Goal: Navigation & Orientation: Find specific page/section

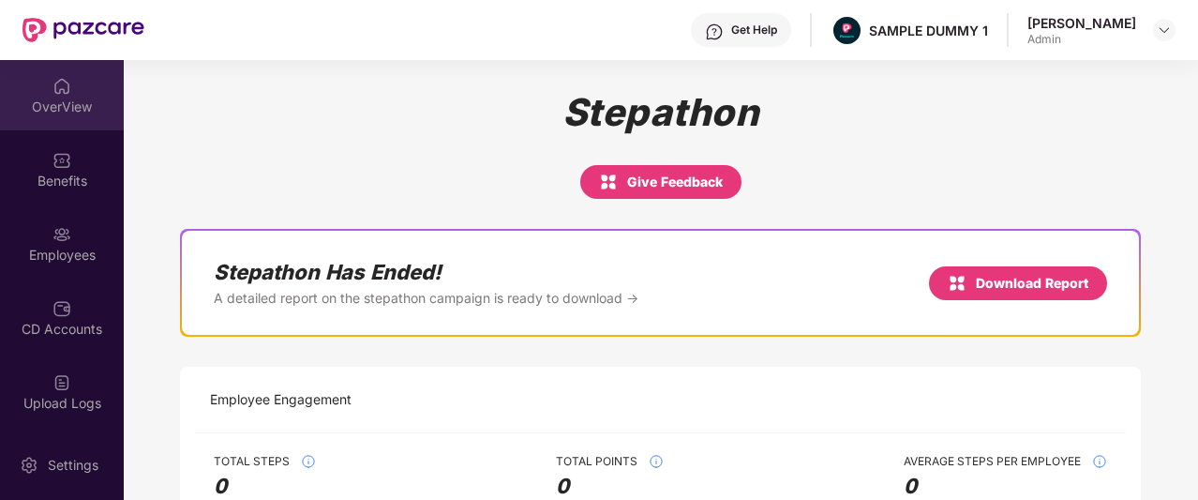
click at [55, 119] on div "OverView" at bounding box center [62, 95] width 124 height 70
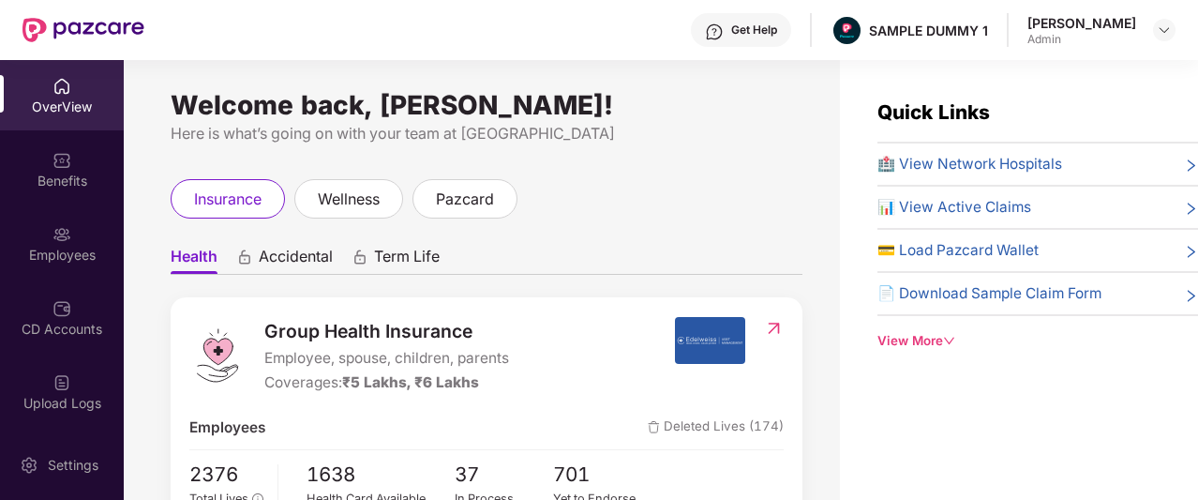
click at [734, 42] on div "Get Help" at bounding box center [741, 30] width 100 height 34
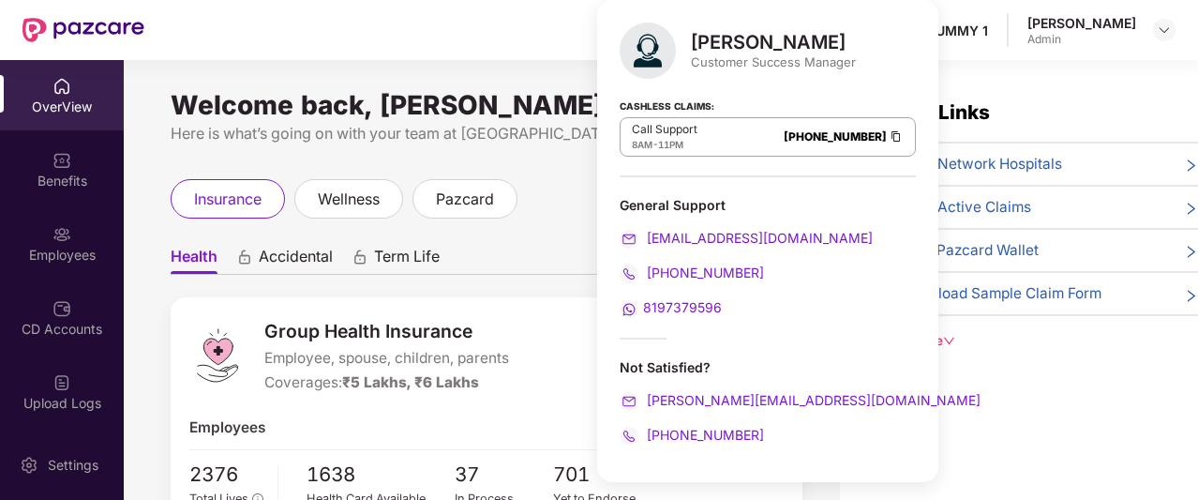
click at [534, 197] on div "insurance wellness pazcard" at bounding box center [487, 198] width 632 height 39
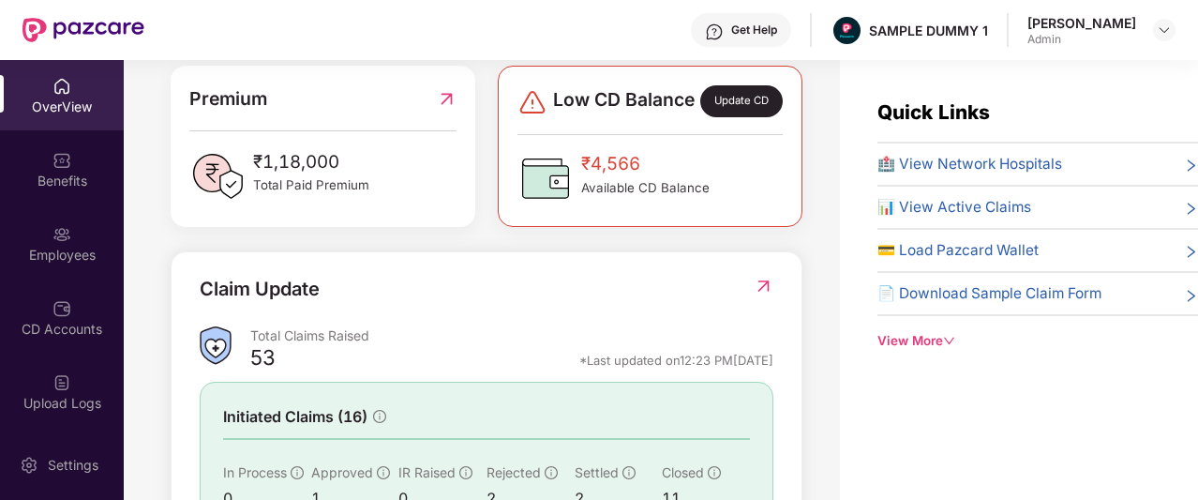
scroll to position [513, 0]
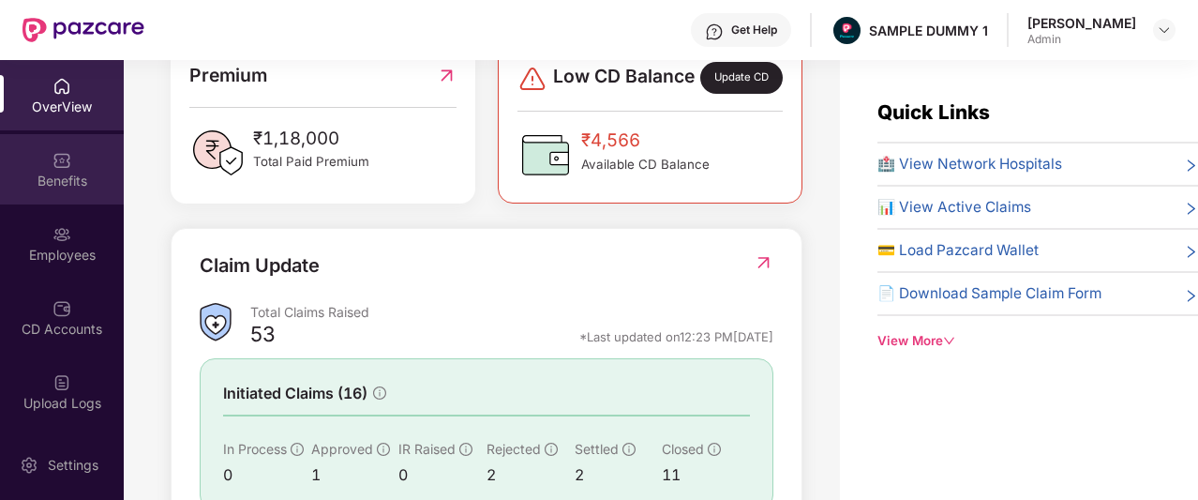
click at [13, 178] on div "Benefits" at bounding box center [62, 181] width 124 height 19
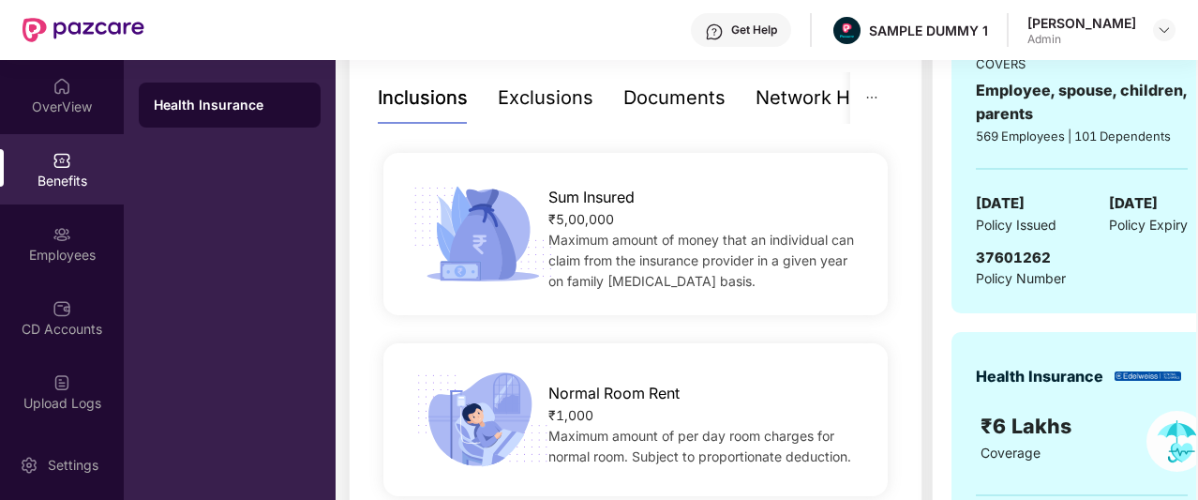
scroll to position [393, 0]
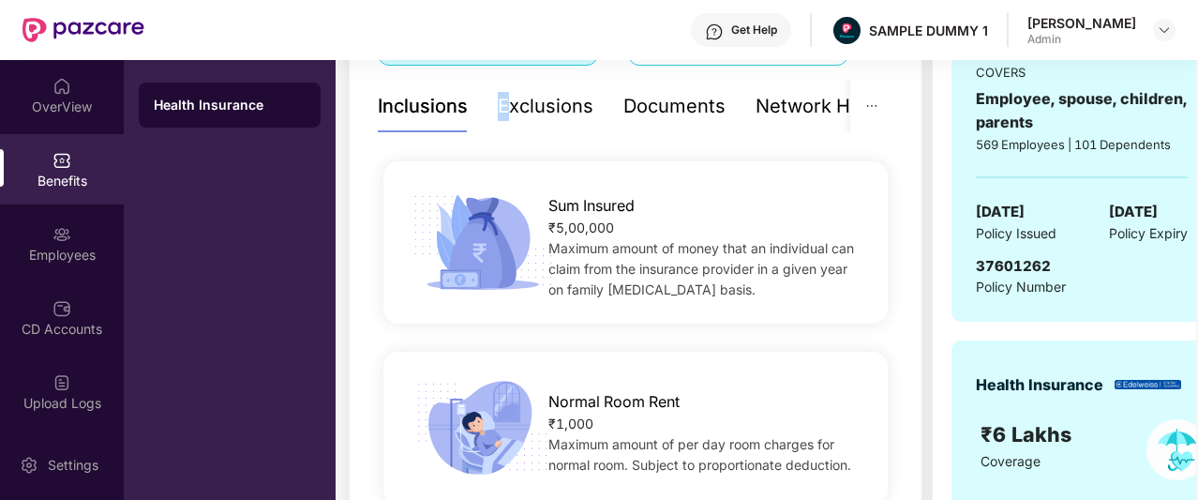
drag, startPoint x: 534, startPoint y: 110, endPoint x: 502, endPoint y: 115, distance: 32.4
click at [502, 115] on div "Exclusions" at bounding box center [546, 106] width 96 height 29
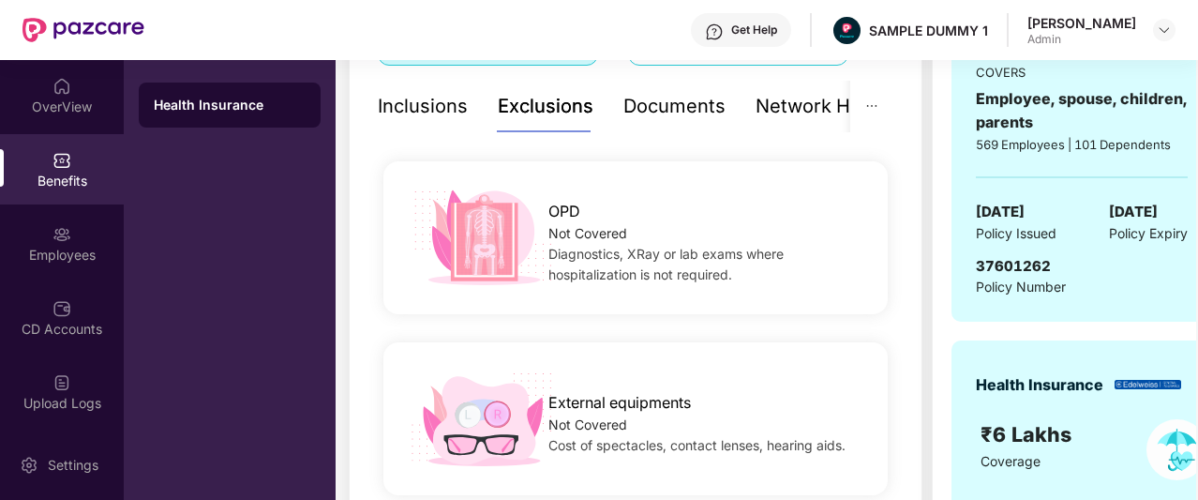
click at [431, 100] on div "Inclusions" at bounding box center [423, 106] width 90 height 29
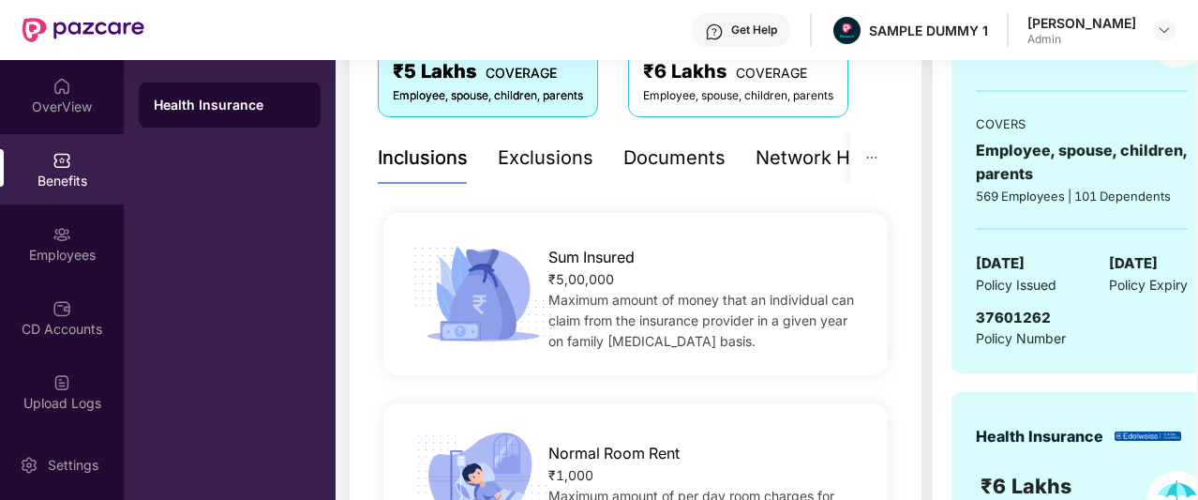
scroll to position [336, 0]
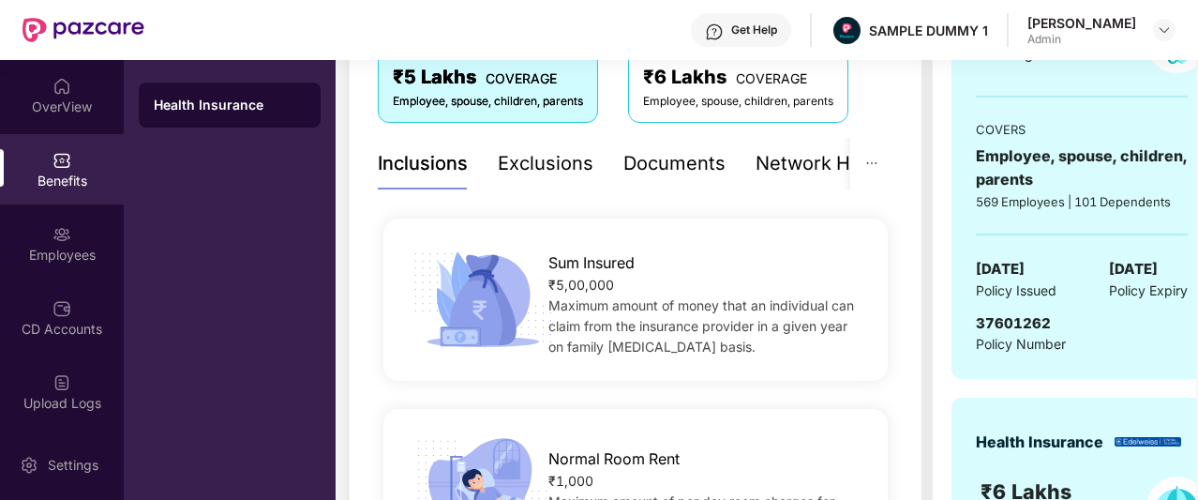
click at [662, 153] on div "Documents" at bounding box center [674, 163] width 102 height 29
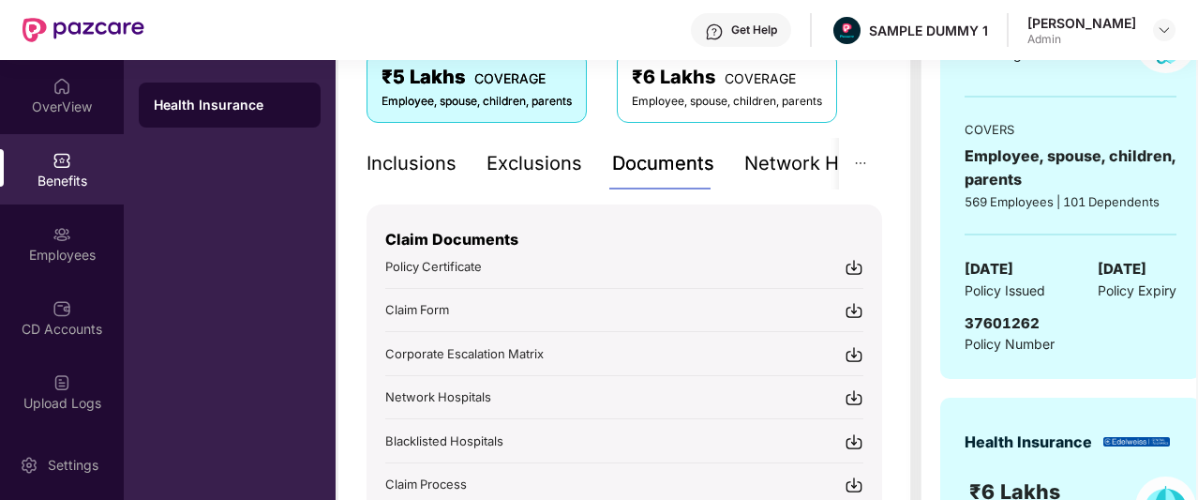
scroll to position [415, 0]
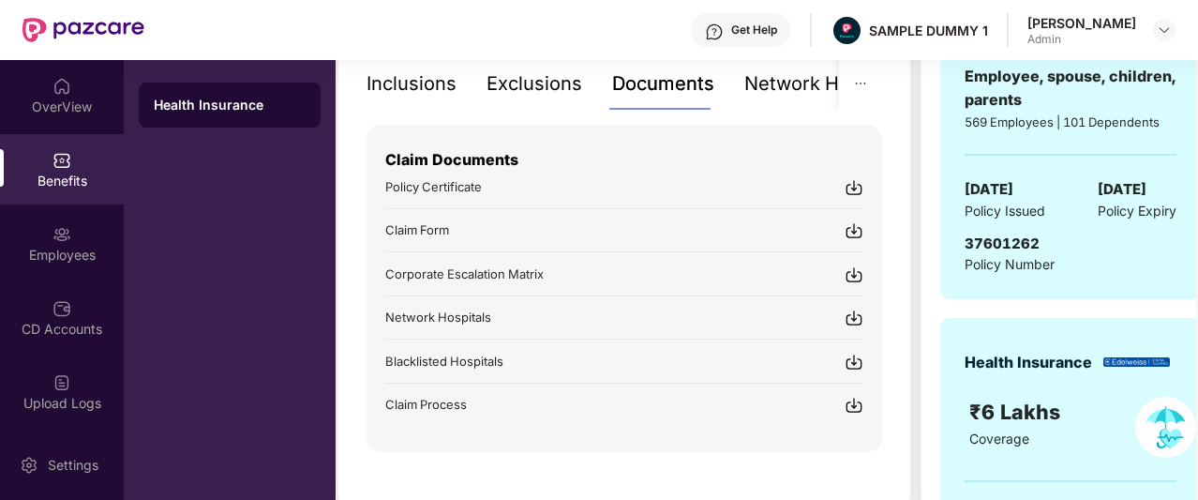
click at [786, 98] on div "Network Hospitals" at bounding box center [826, 84] width 164 height 52
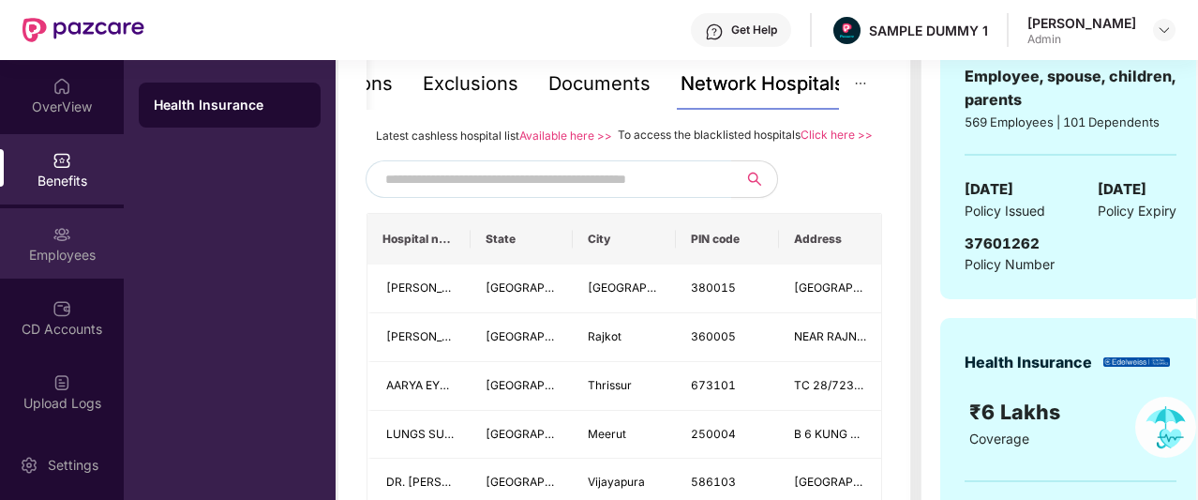
click at [28, 241] on div "Employees" at bounding box center [62, 243] width 124 height 70
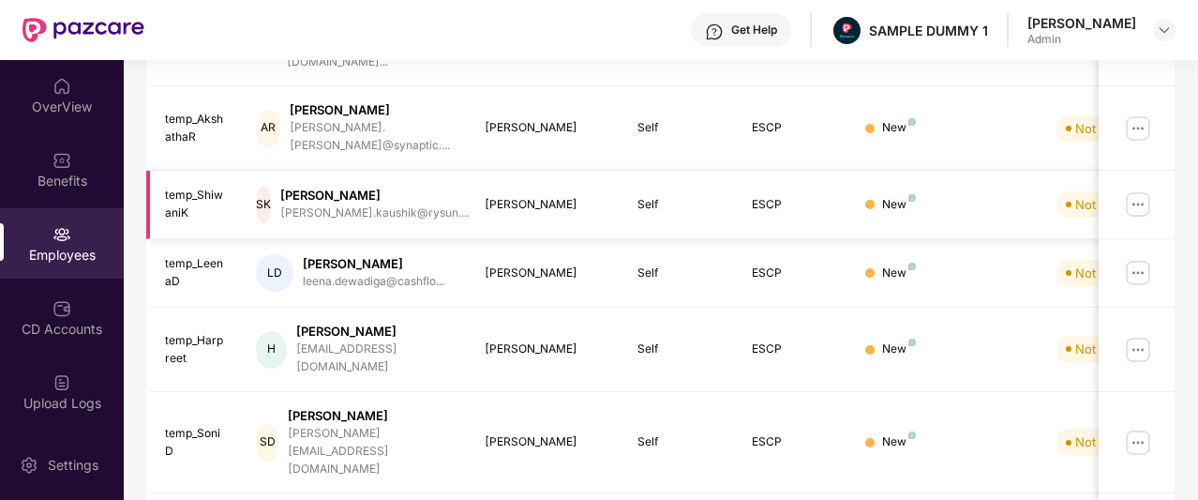
scroll to position [0, 0]
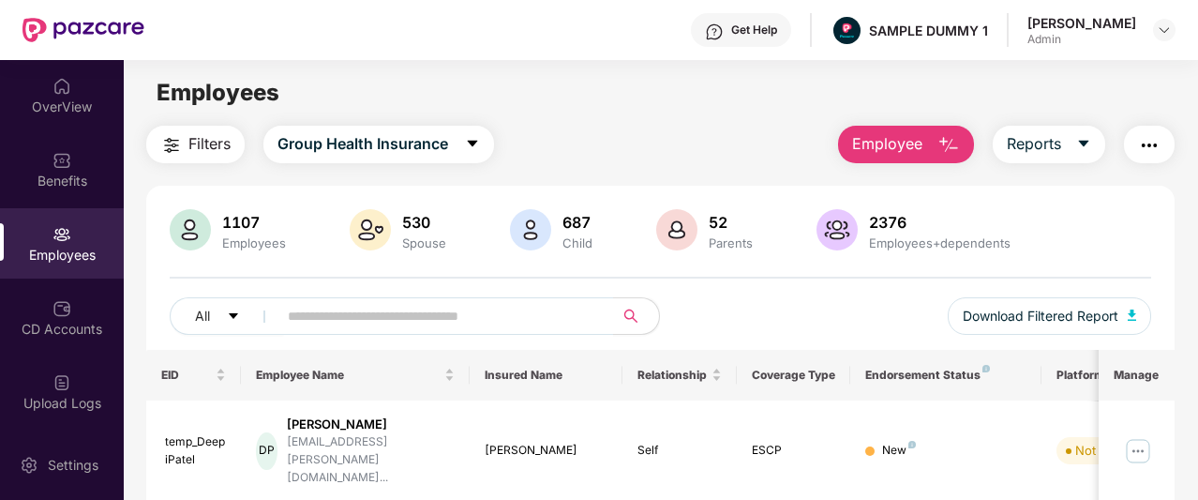
click at [894, 153] on span "Employee" at bounding box center [887, 143] width 70 height 23
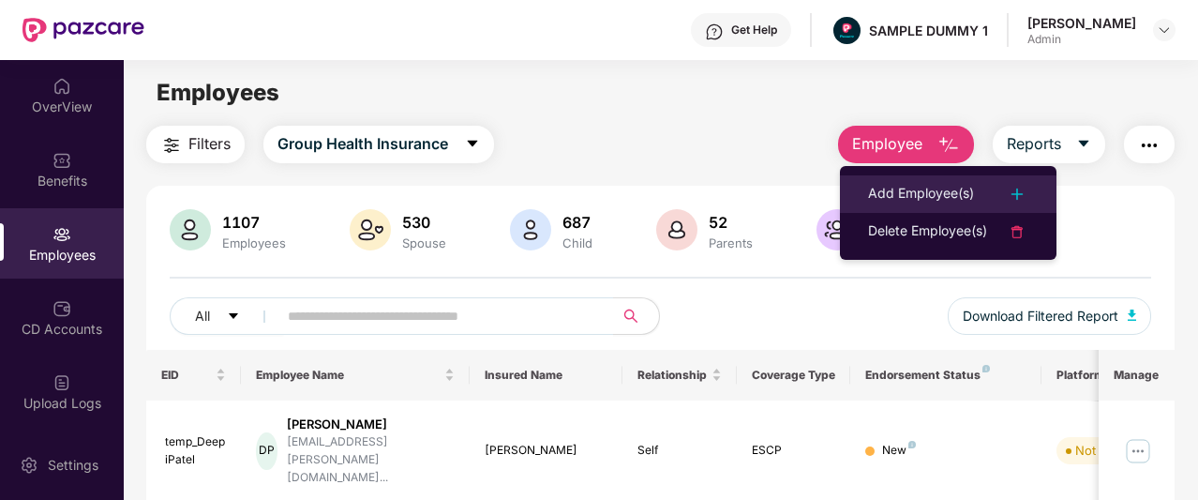
click at [921, 194] on div "Add Employee(s)" at bounding box center [921, 194] width 106 height 22
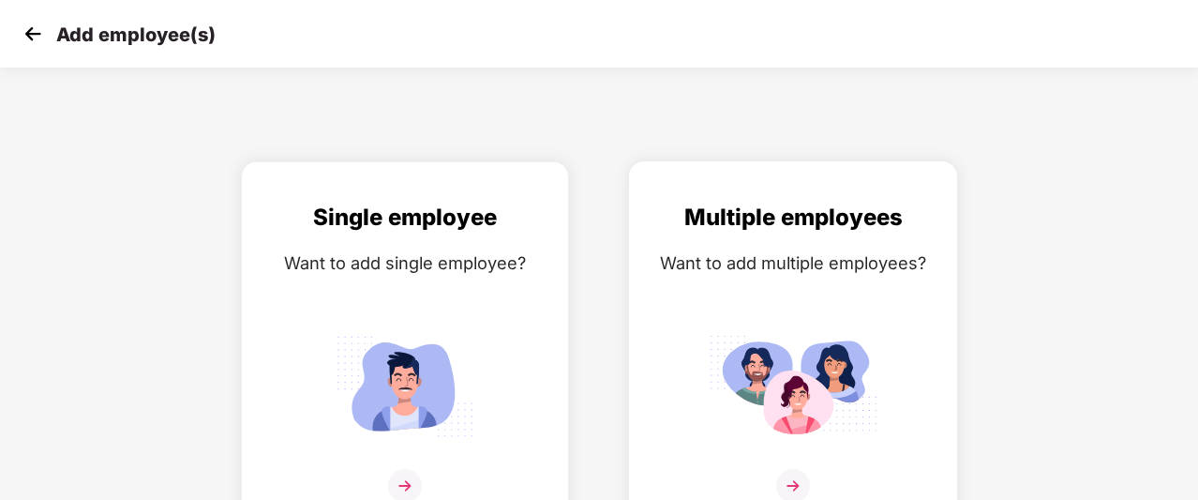
scroll to position [30, 0]
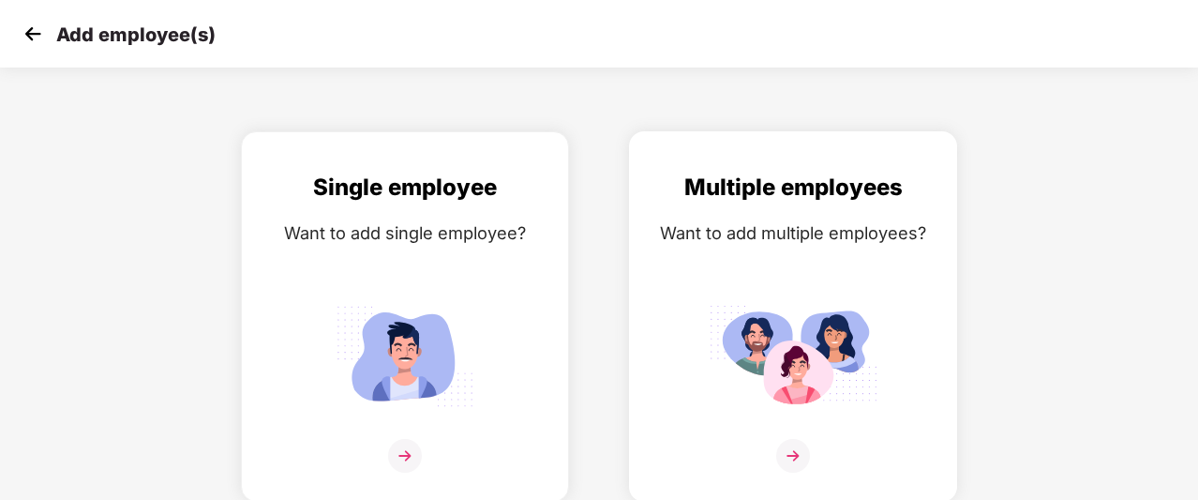
click at [806, 381] on img at bounding box center [793, 355] width 169 height 117
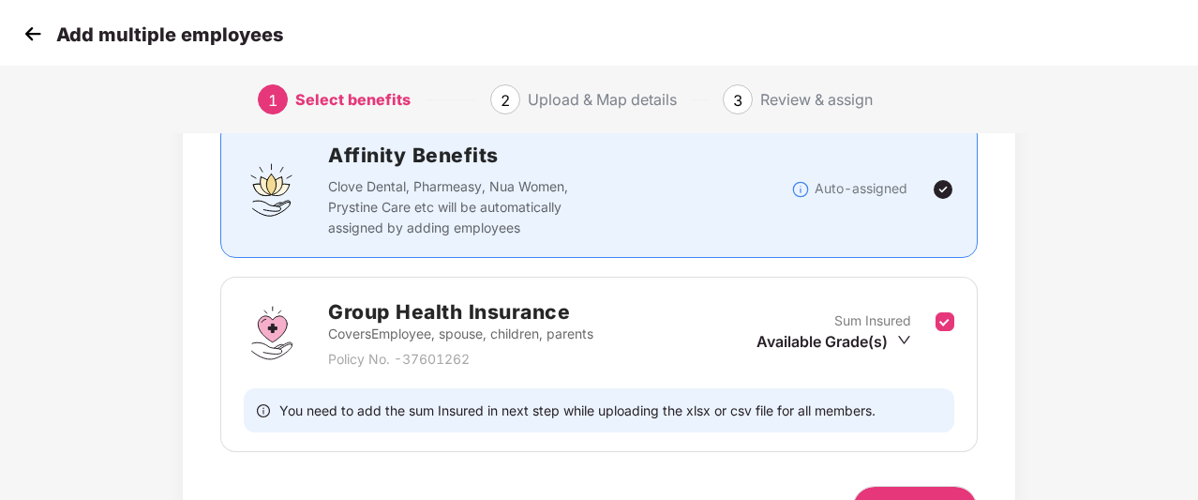
scroll to position [254, 0]
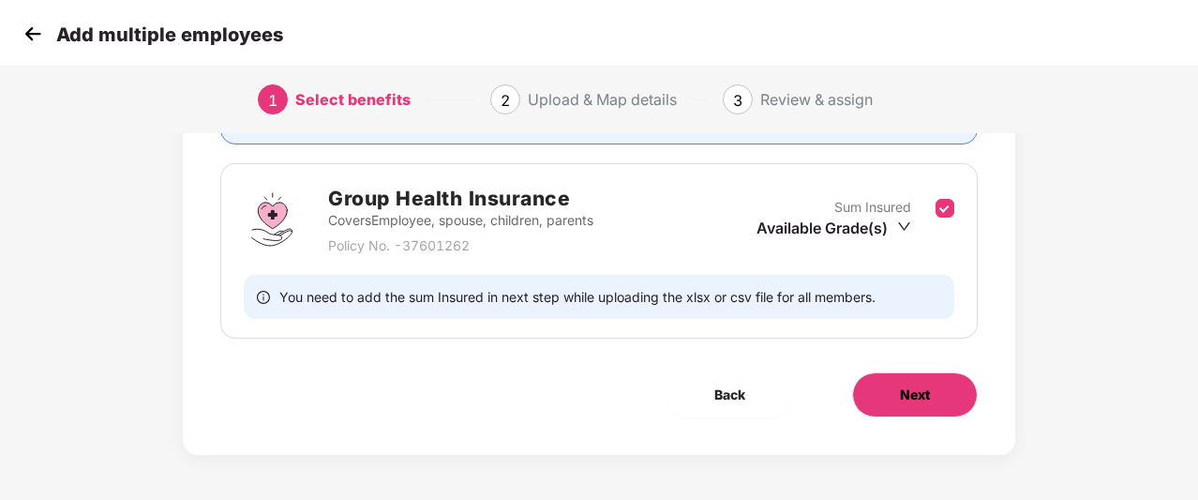
click at [882, 393] on button "Next" at bounding box center [915, 394] width 126 height 45
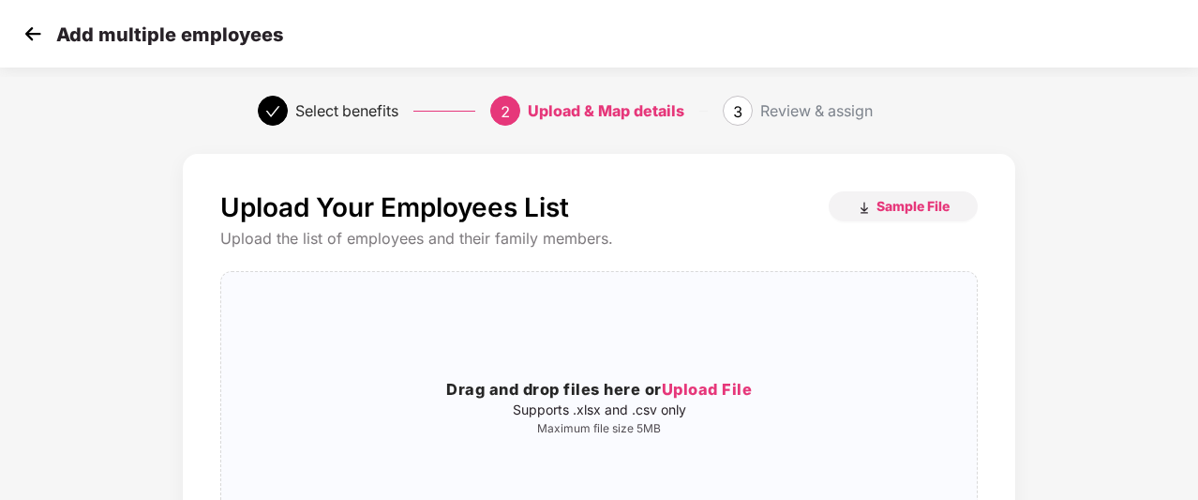
scroll to position [2, 0]
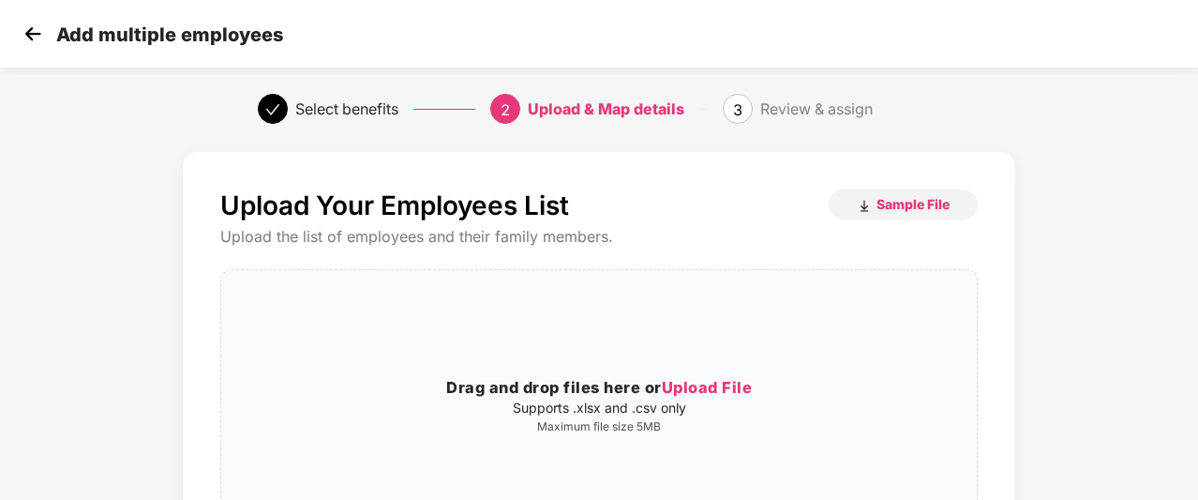
click at [37, 38] on img at bounding box center [33, 34] width 28 height 28
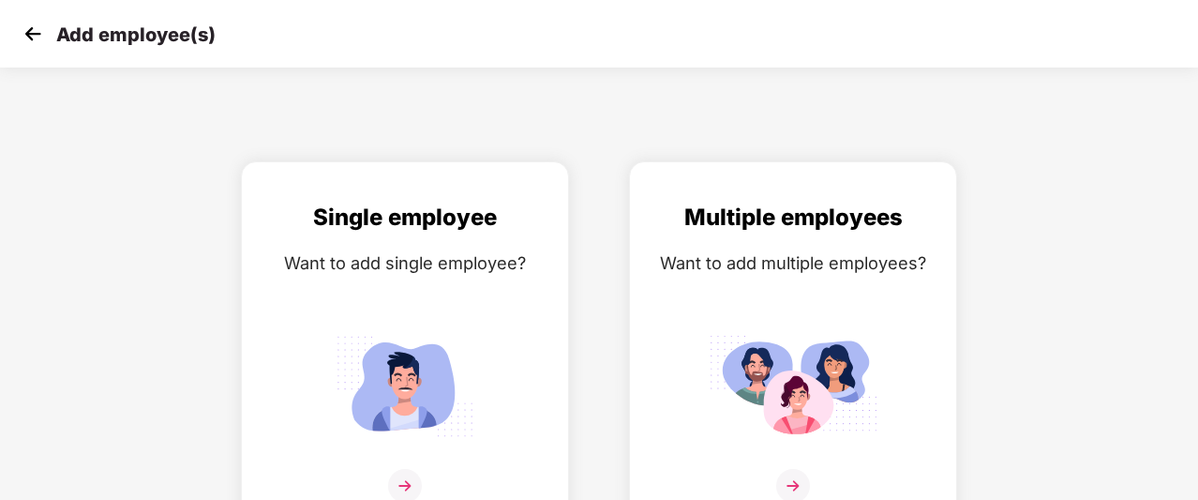
click at [37, 38] on img at bounding box center [33, 34] width 28 height 28
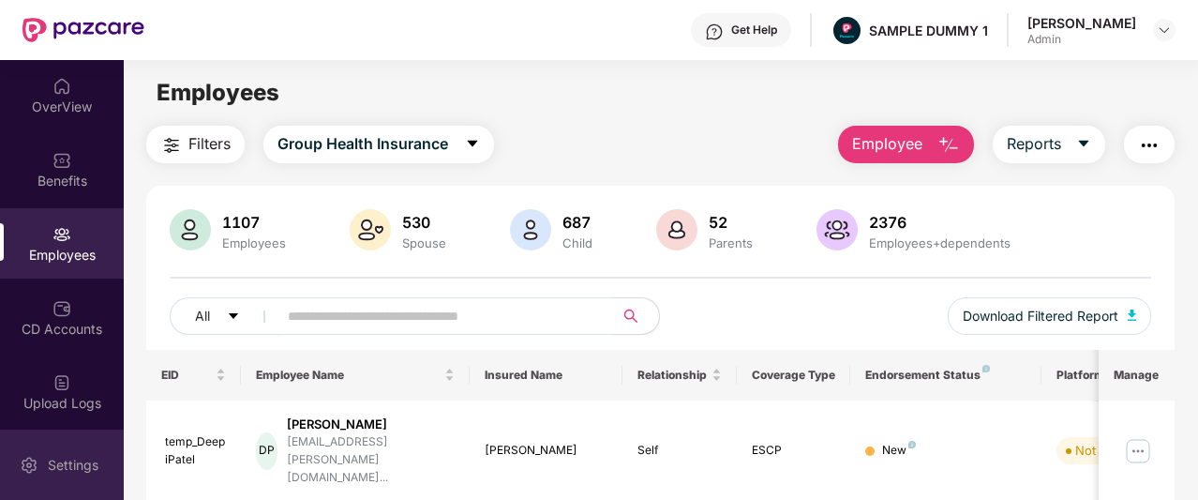
click at [75, 475] on div "Settings" at bounding box center [62, 464] width 124 height 70
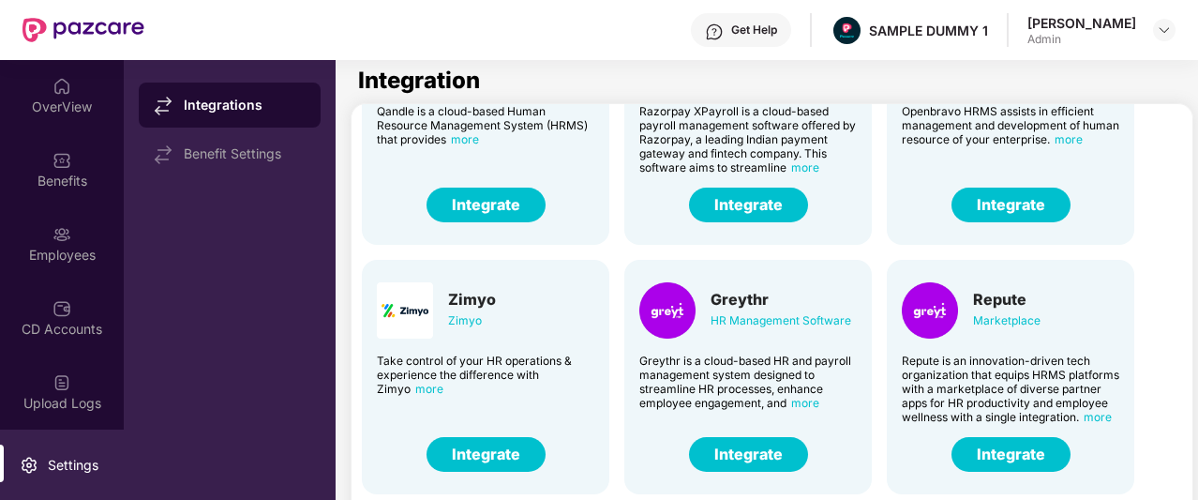
scroll to position [463, 1]
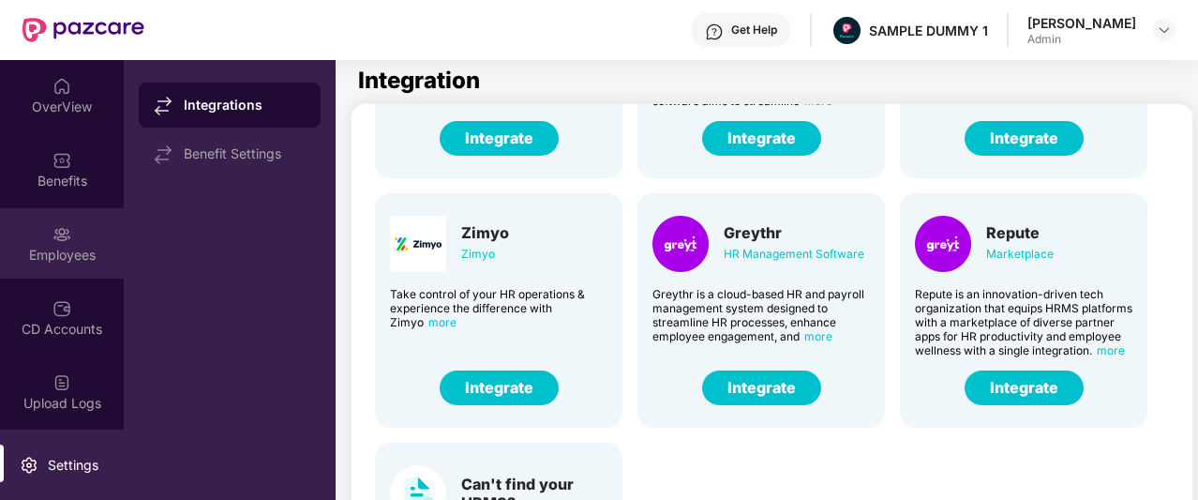
click at [33, 244] on div "Employees" at bounding box center [62, 243] width 124 height 70
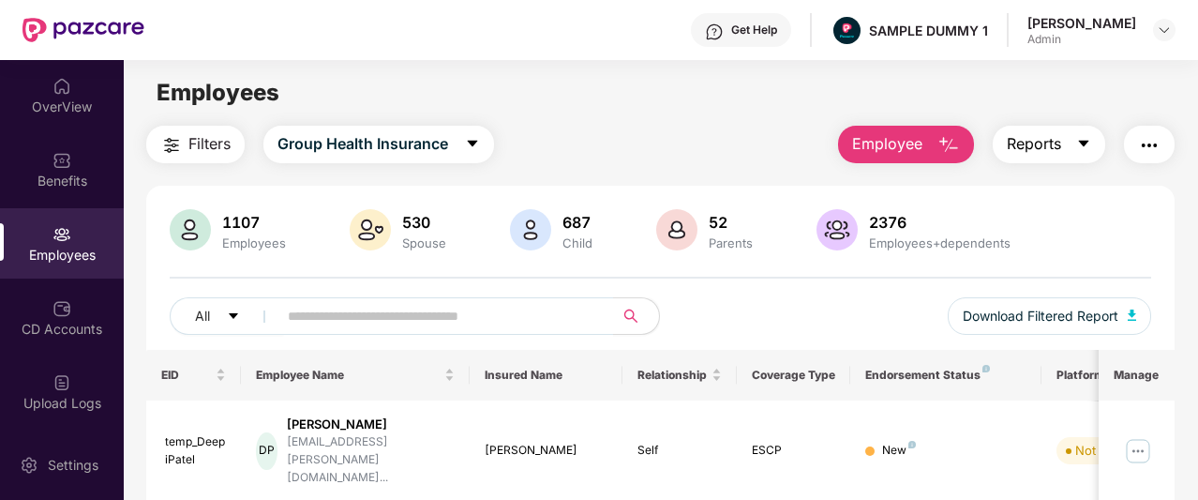
click at [1042, 159] on button "Reports" at bounding box center [1049, 144] width 112 height 37
click at [698, 157] on div "Filters Group Health Insurance Employee Reports" at bounding box center [660, 144] width 1028 height 37
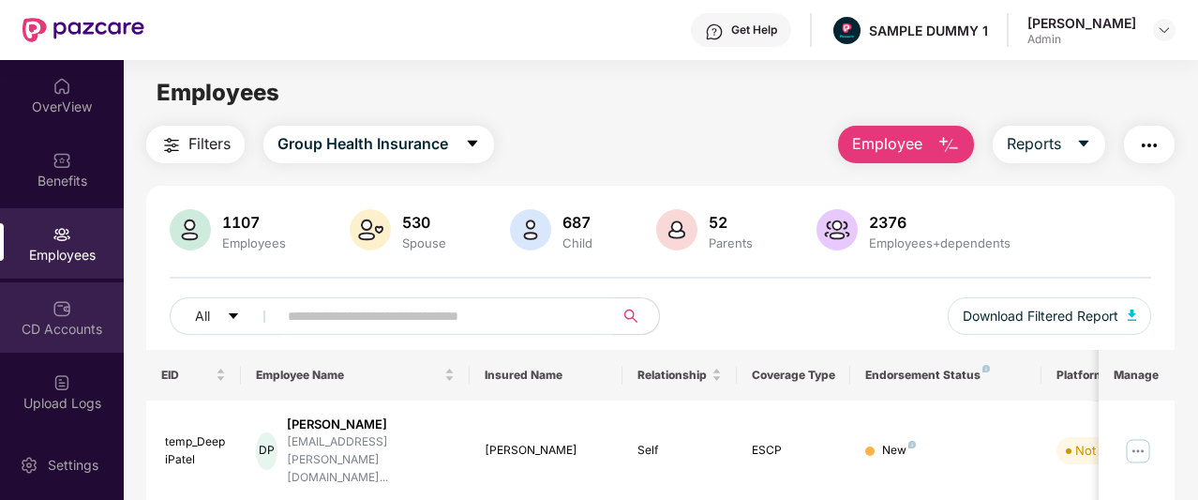
click at [78, 314] on div "CD Accounts" at bounding box center [62, 317] width 124 height 70
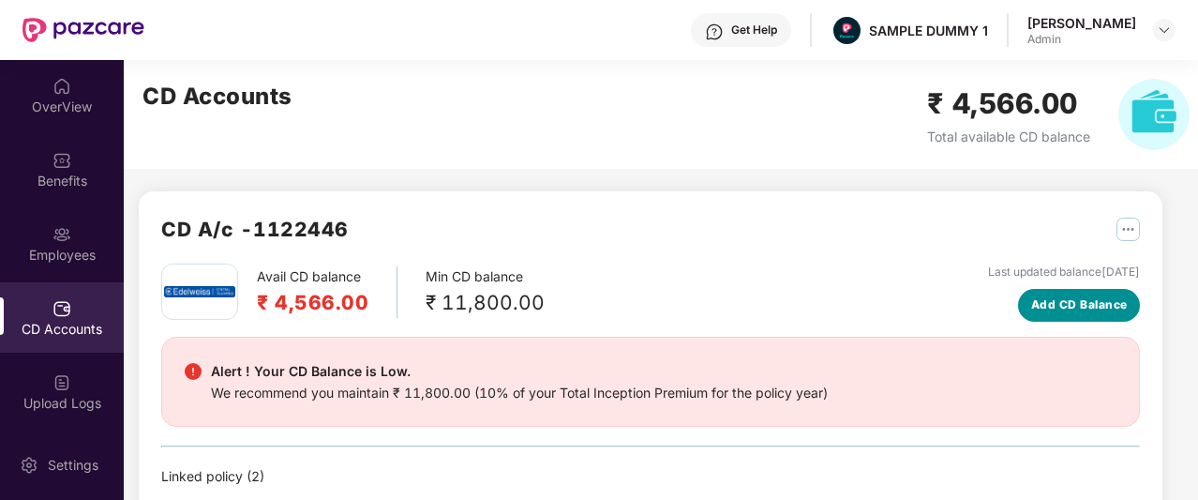
click at [1073, 312] on span "Add CD Balance" at bounding box center [1079, 305] width 97 height 18
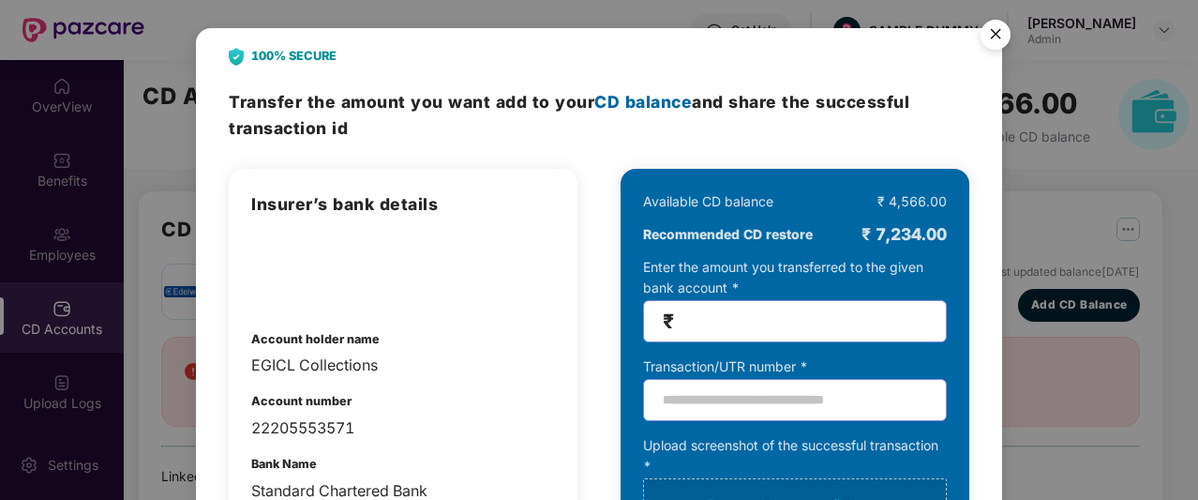
click at [994, 35] on img "Close" at bounding box center [995, 37] width 52 height 52
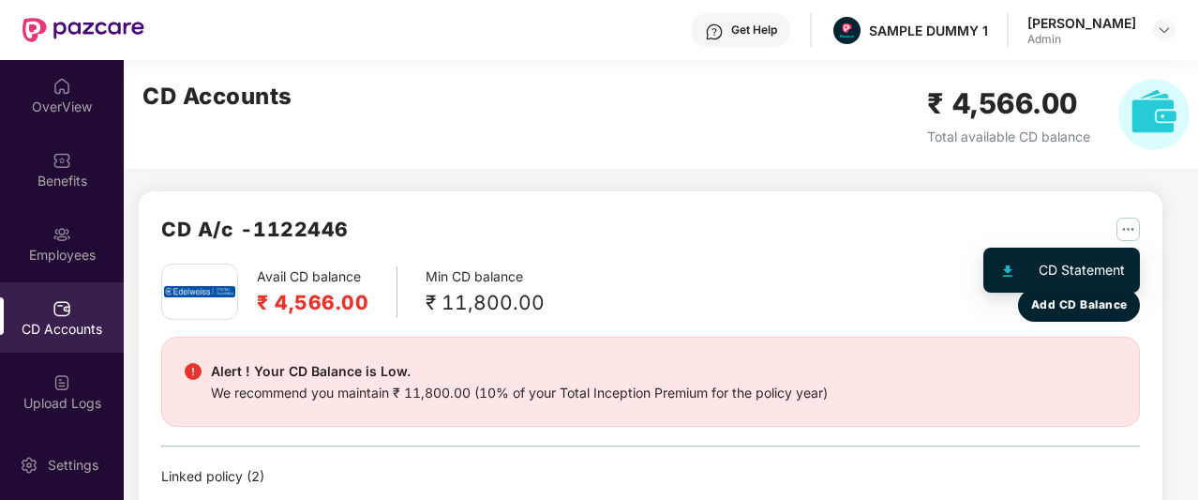
click at [1131, 227] on img "button" at bounding box center [1127, 228] width 23 height 23
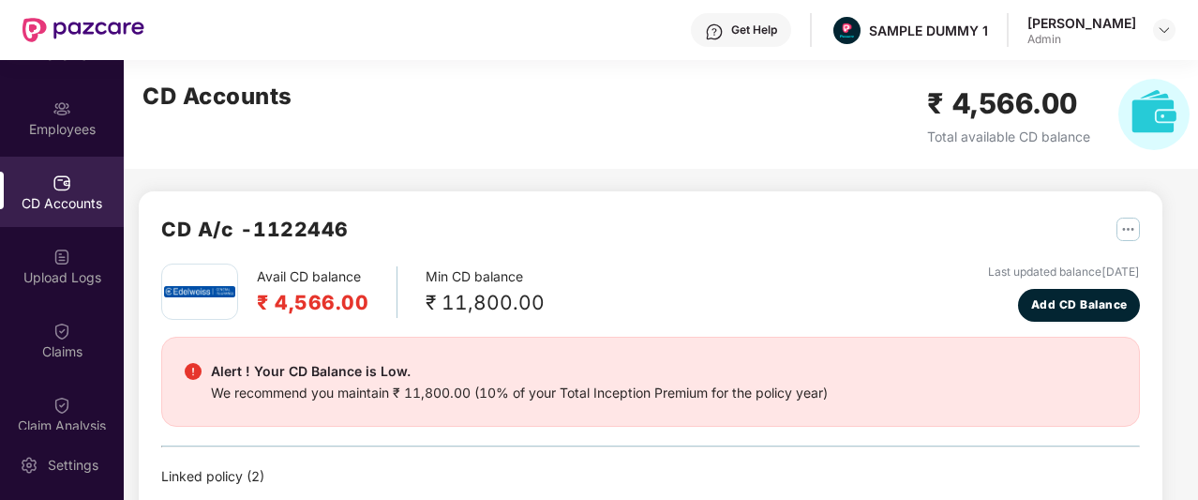
scroll to position [127, 0]
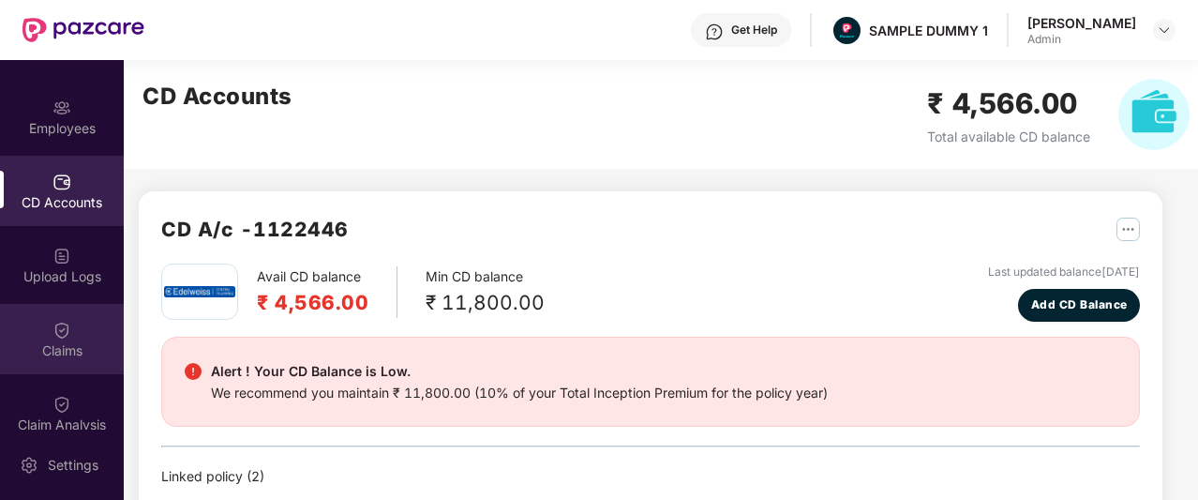
click at [104, 349] on div "Claims" at bounding box center [62, 350] width 124 height 19
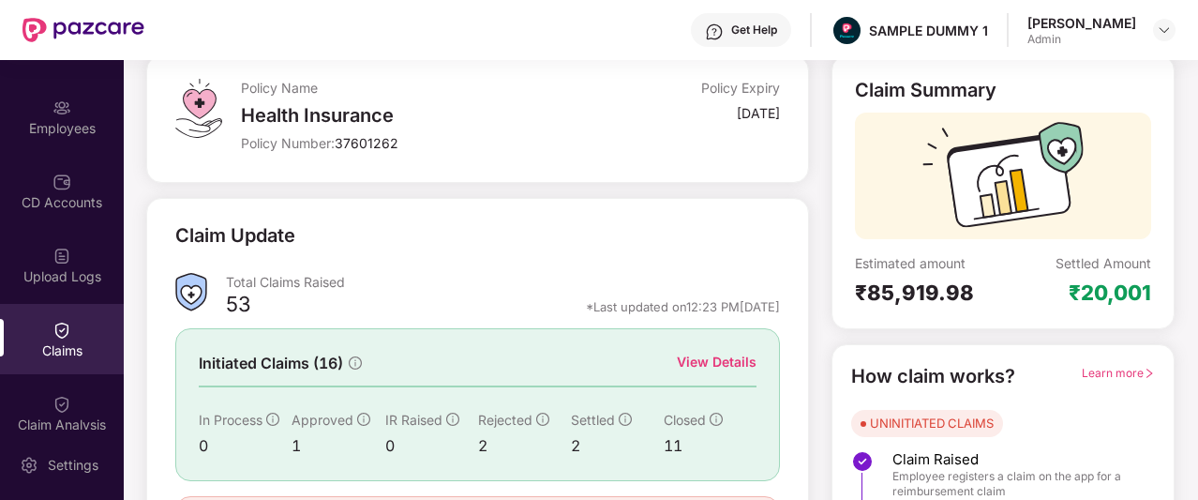
scroll to position [120, 0]
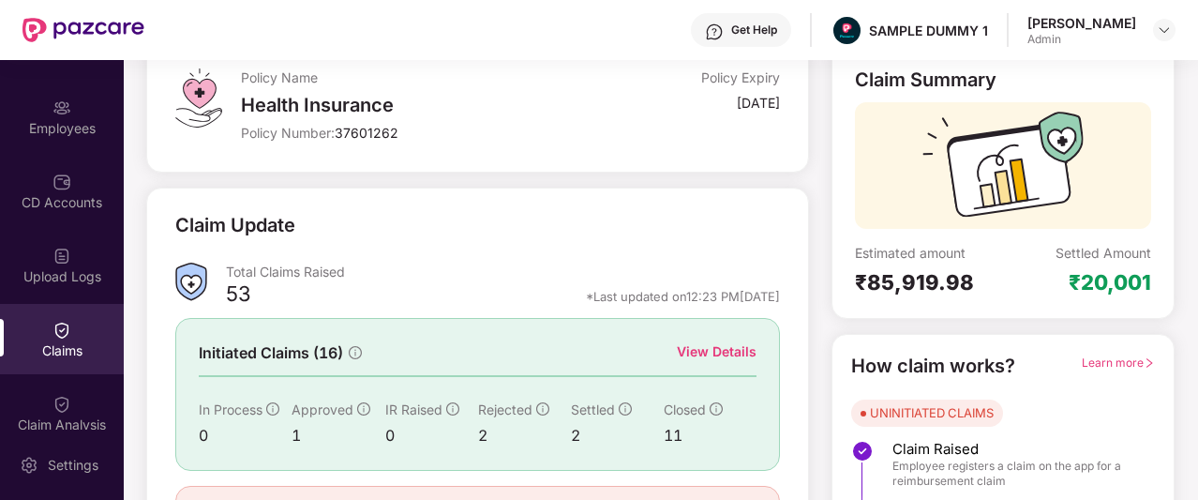
click at [701, 347] on div "View Details" at bounding box center [717, 351] width 80 height 21
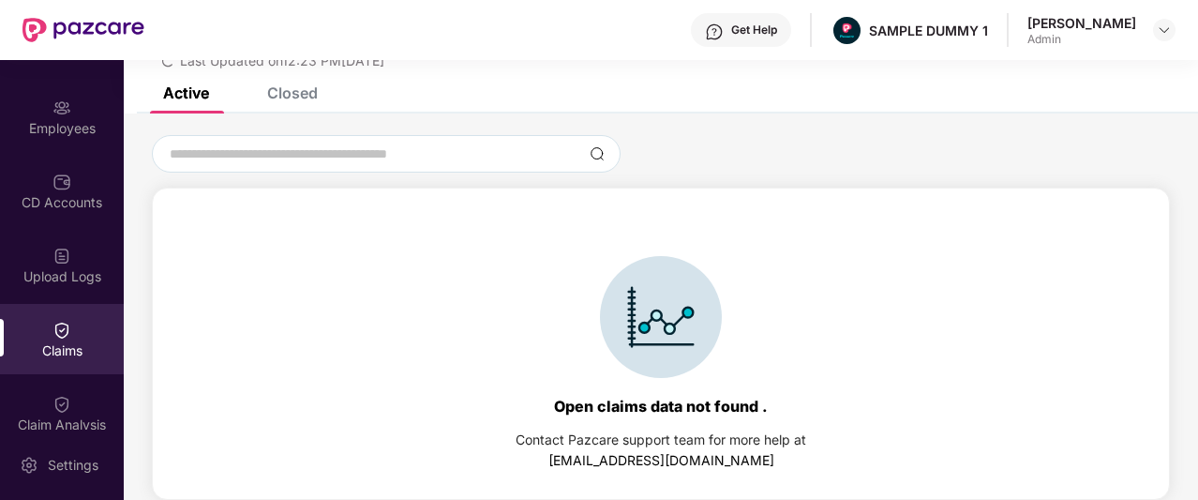
scroll to position [81, 0]
click at [301, 86] on div "List of Initiated Claims Last Updated on 12:23 PM[DATE]" at bounding box center [661, 33] width 1074 height 108
click at [300, 91] on div "Closed" at bounding box center [292, 92] width 51 height 19
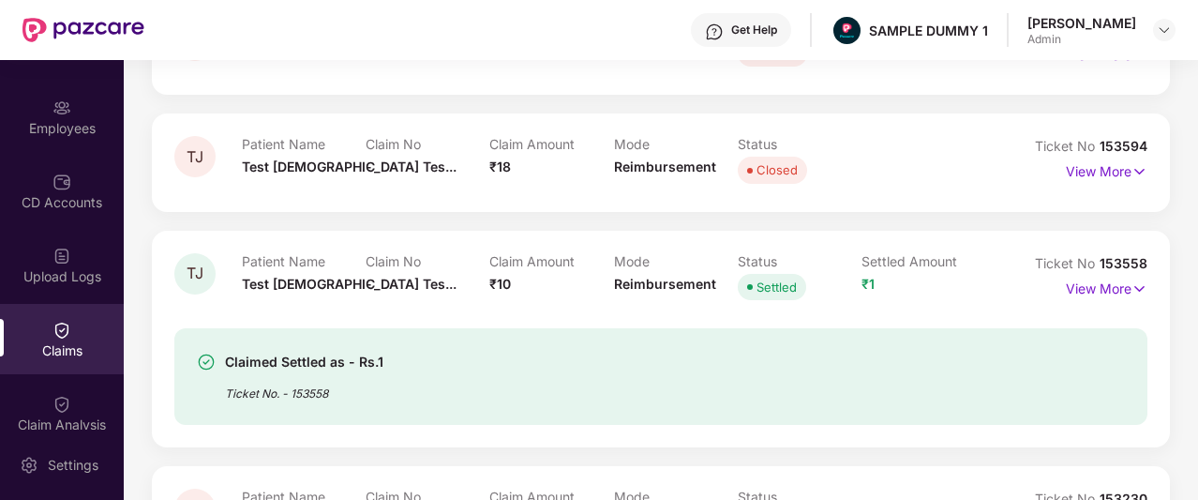
scroll to position [272, 0]
drag, startPoint x: 508, startPoint y: 284, endPoint x: 481, endPoint y: 284, distance: 27.2
click at [481, 284] on div "Patient Name Test [DEMOGRAPHIC_DATA] Tes... Claim No - Claim Amount ₹10 Mode Re…" at bounding box center [613, 278] width 743 height 52
drag, startPoint x: 848, startPoint y: 294, endPoint x: 885, endPoint y: 288, distance: 37.1
click at [885, 288] on div "Patient Name Test [DEMOGRAPHIC_DATA] Tes... Claim No - Claim Amount ₹10 Mode Re…" at bounding box center [613, 278] width 743 height 52
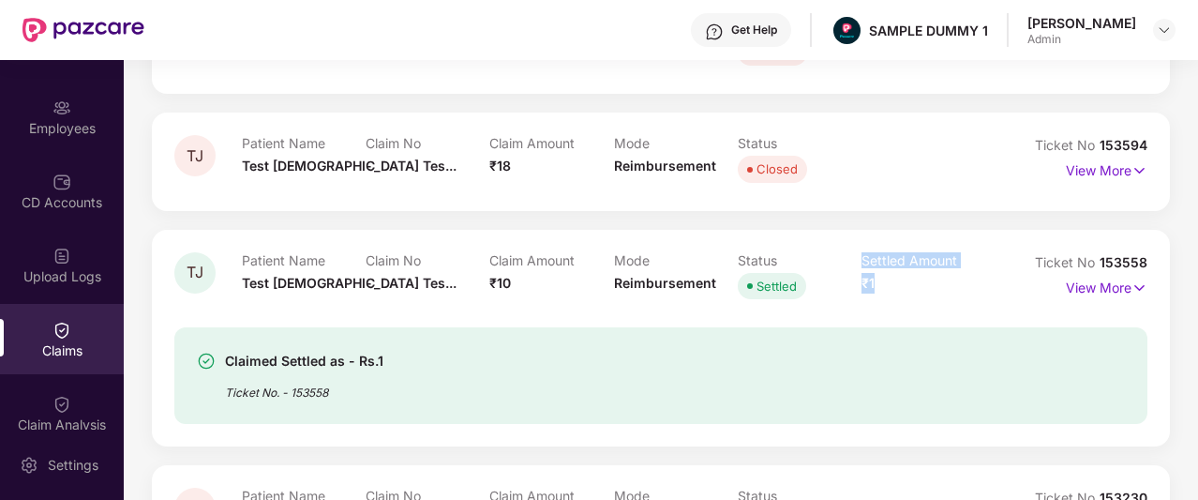
click at [885, 285] on div "Settled Amount ₹1" at bounding box center [923, 278] width 124 height 52
click at [1161, 29] on img at bounding box center [1164, 29] width 15 height 15
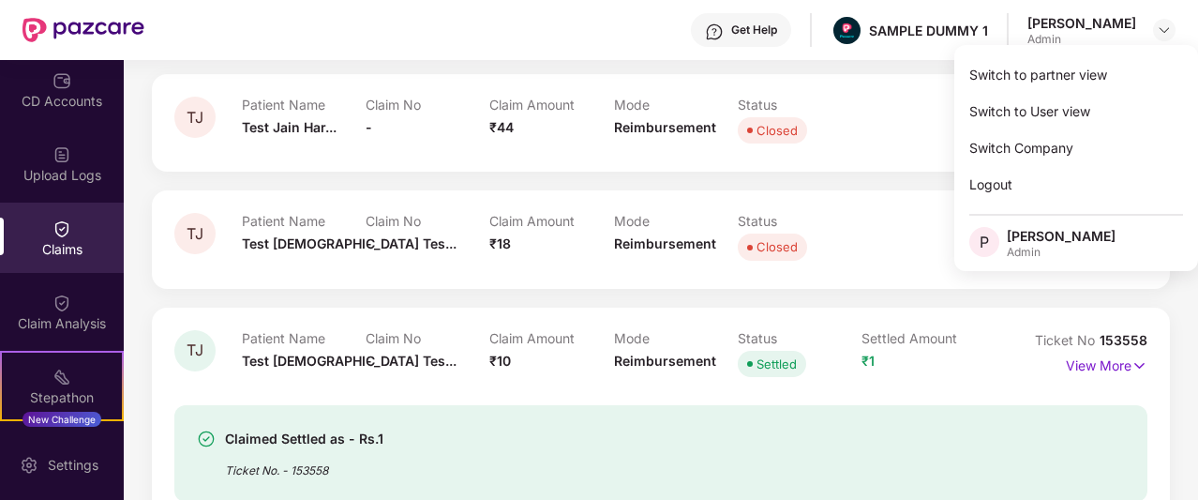
scroll to position [187, 0]
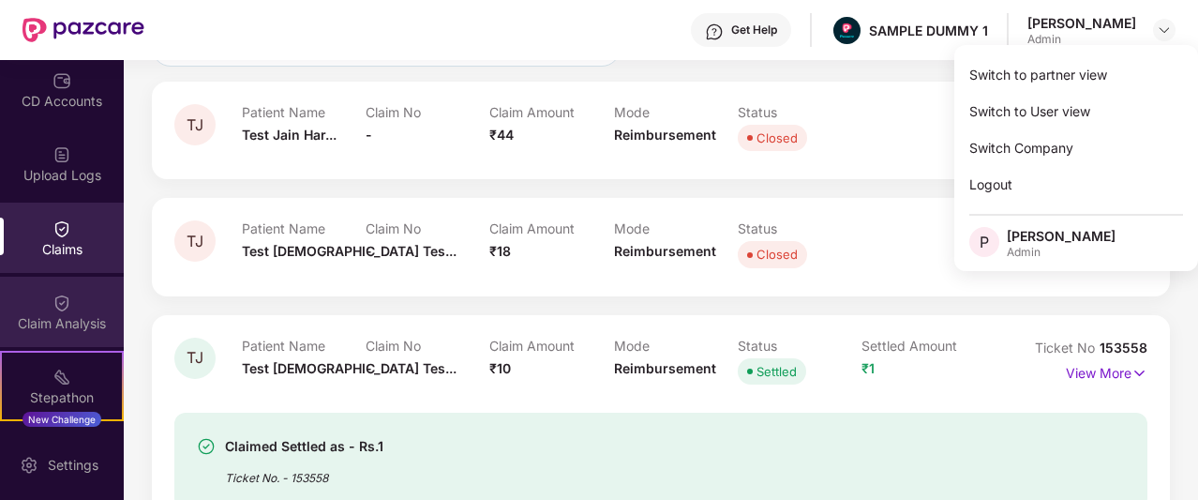
click at [79, 314] on div "Claim Analysis" at bounding box center [62, 323] width 124 height 19
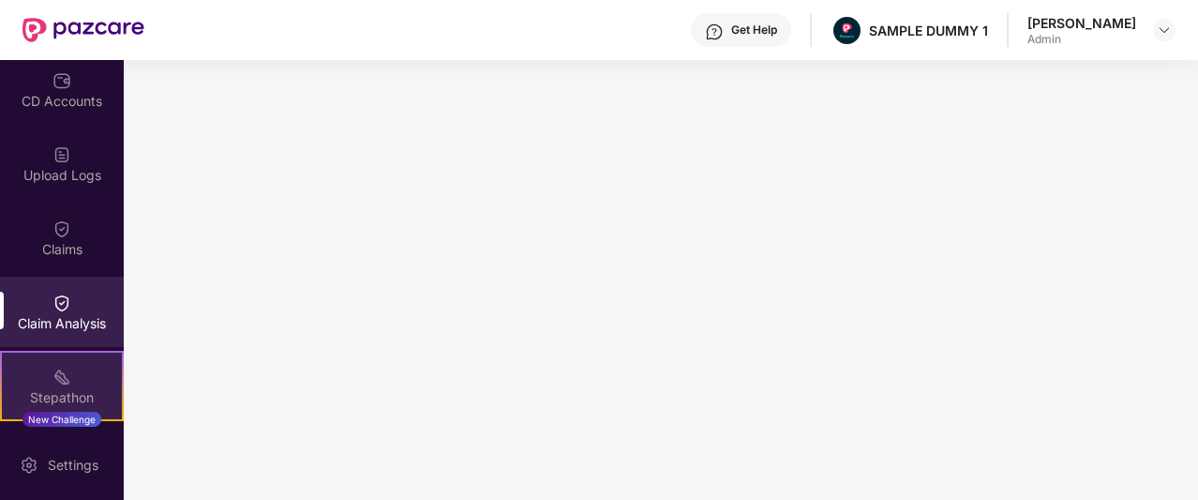
click at [52, 397] on div "Stepathon" at bounding box center [62, 397] width 120 height 19
